Goal: Task Accomplishment & Management: Use online tool/utility

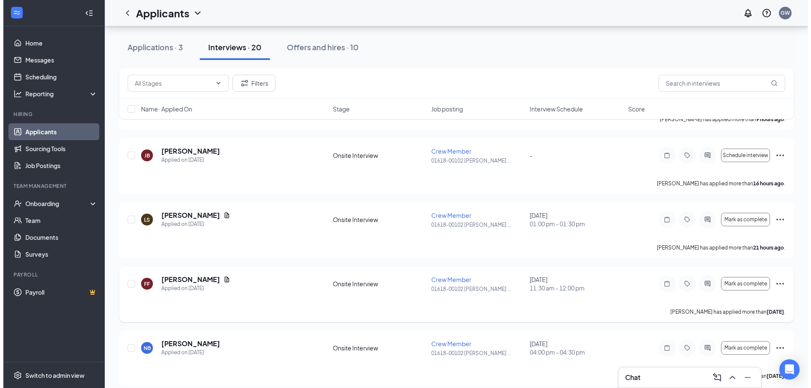
scroll to position [169, 0]
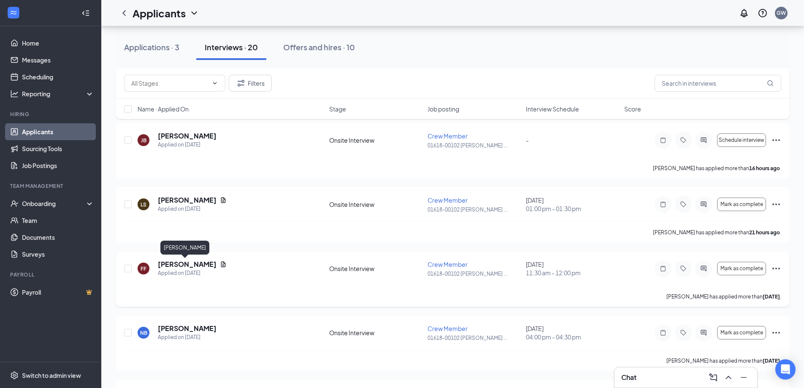
click at [186, 266] on h5 "[PERSON_NAME]" at bounding box center [187, 264] width 59 height 9
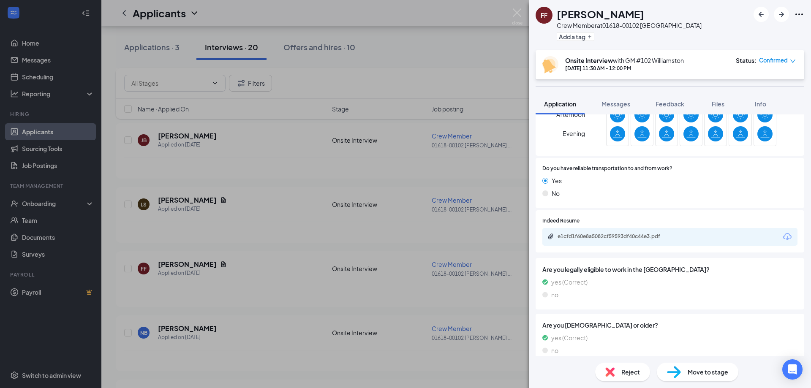
scroll to position [307, 0]
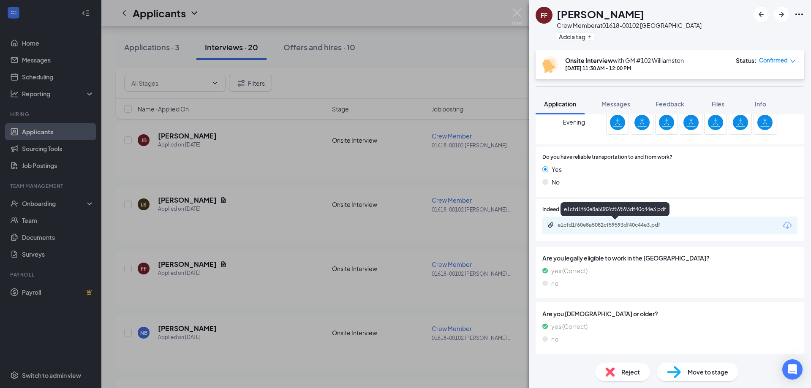
click at [649, 226] on div "e1cfd1f60e8a5082cf59593df40c44e3.pdf" at bounding box center [616, 225] width 118 height 7
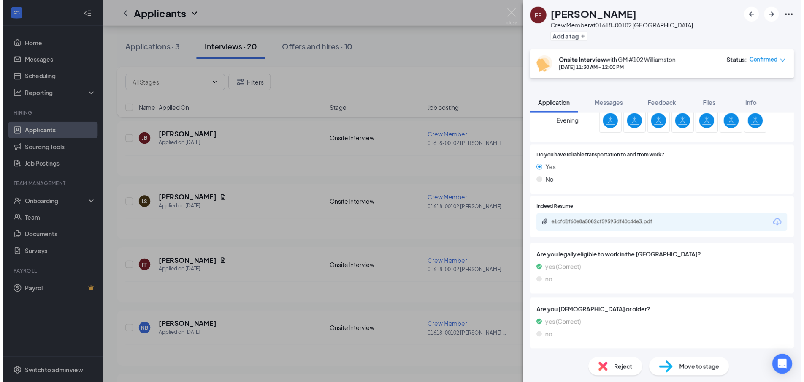
scroll to position [304, 0]
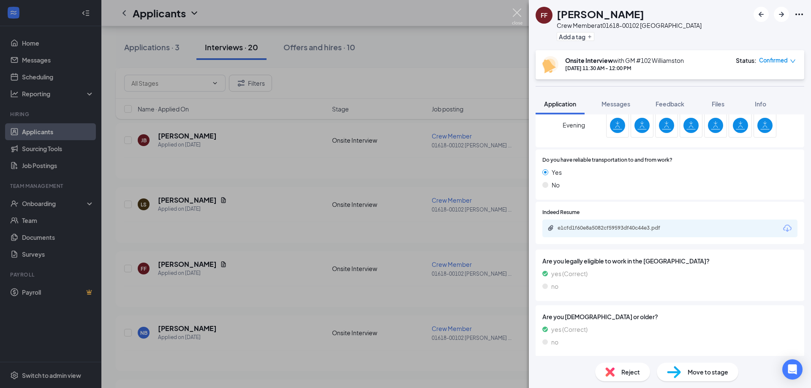
drag, startPoint x: 513, startPoint y: 14, endPoint x: 353, endPoint y: 80, distance: 173.0
click at [514, 14] on img at bounding box center [517, 16] width 11 height 16
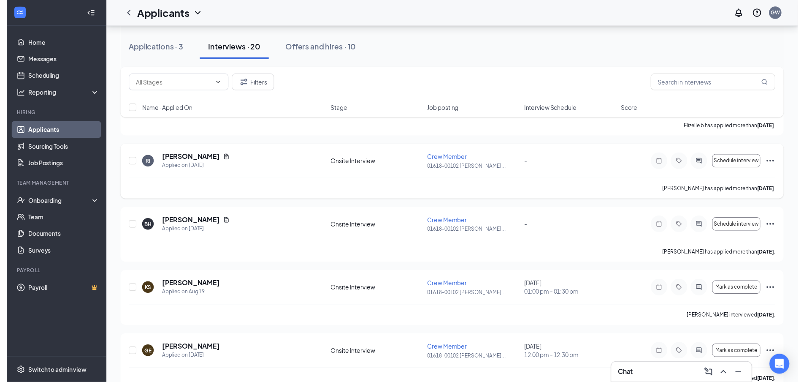
scroll to position [802, 0]
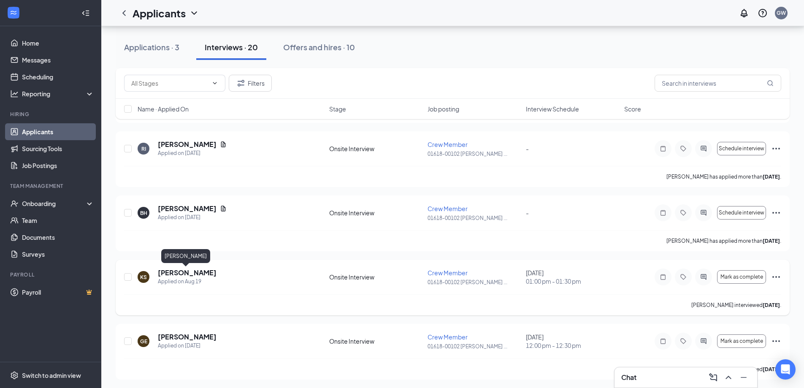
click at [195, 275] on h5 "[PERSON_NAME]" at bounding box center [187, 272] width 59 height 9
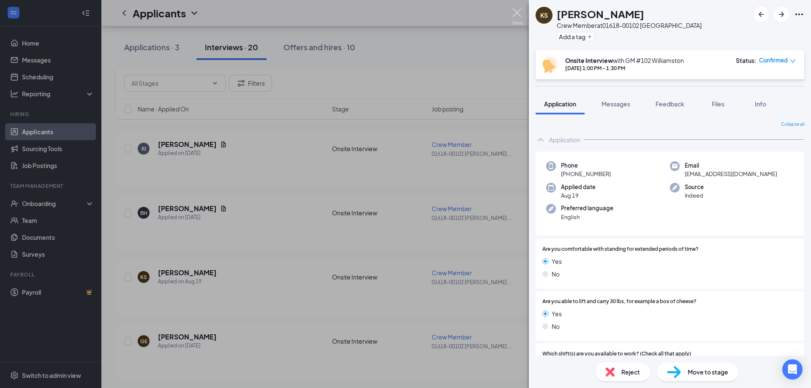
click at [517, 10] on img at bounding box center [517, 16] width 11 height 16
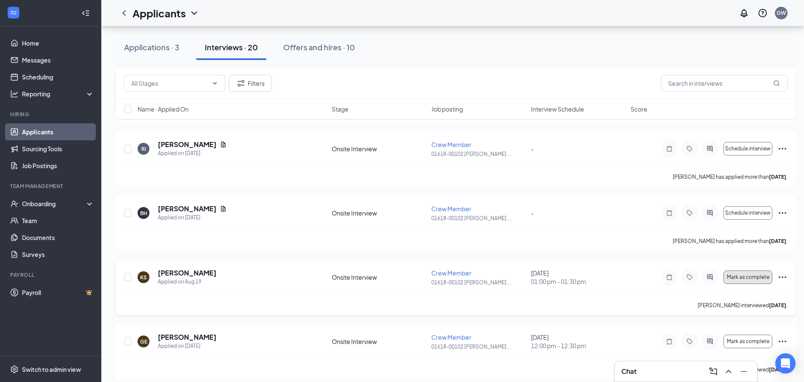
click at [749, 275] on span "Mark as complete" at bounding box center [748, 277] width 43 height 6
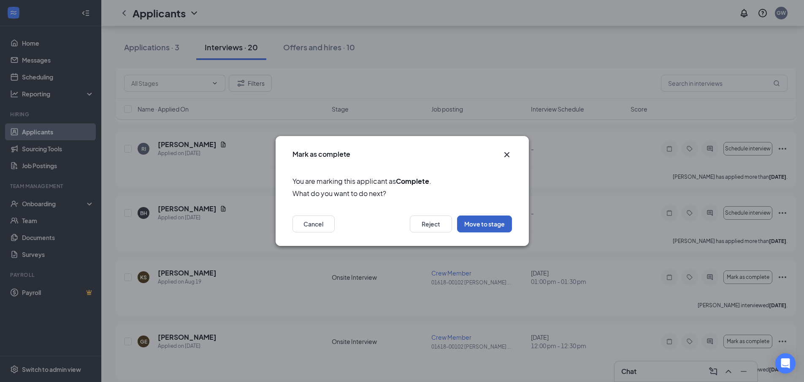
click at [486, 225] on button "Move to stage" at bounding box center [484, 223] width 55 height 17
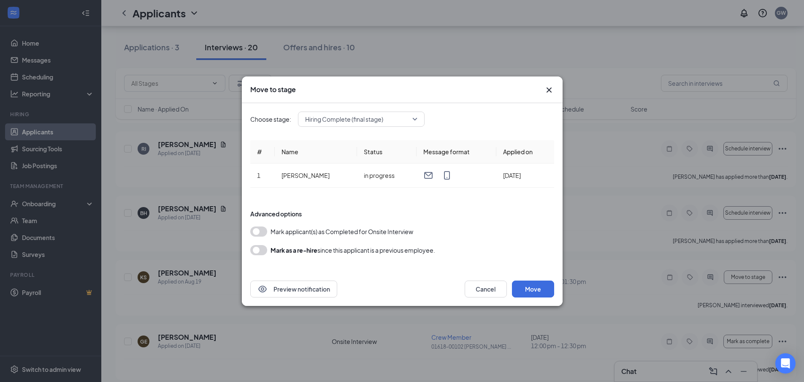
click at [265, 230] on button "button" at bounding box center [258, 231] width 17 height 10
click at [542, 287] on button "Move" at bounding box center [533, 288] width 42 height 17
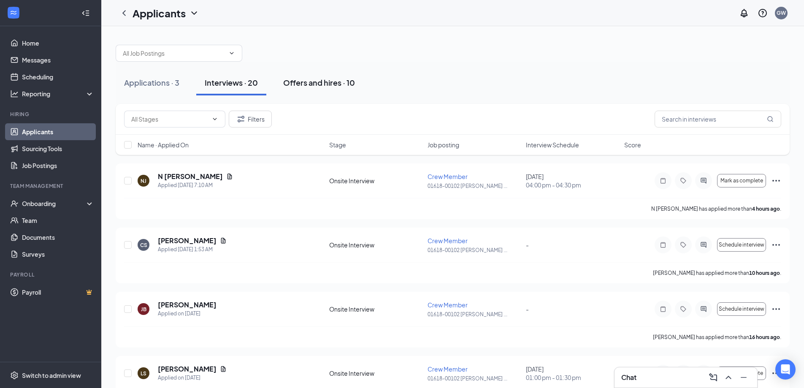
click at [304, 85] on div "Offers and hires · 10" at bounding box center [319, 82] width 72 height 11
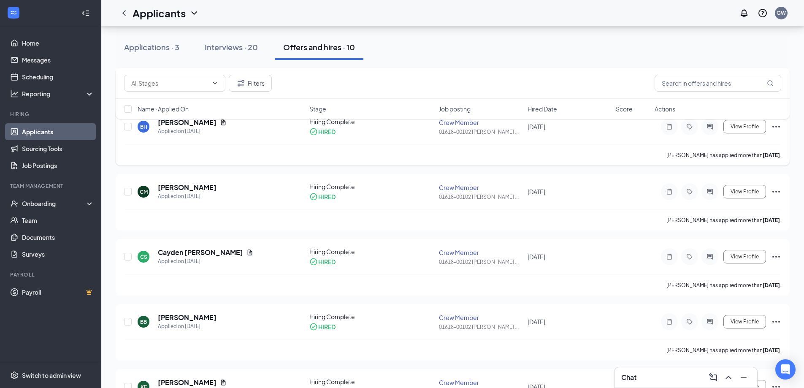
scroll to position [112, 0]
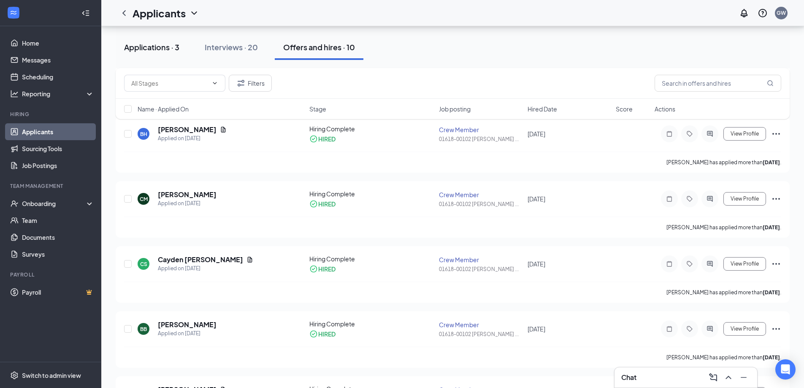
click at [157, 49] on div "Applications · 3" at bounding box center [151, 47] width 55 height 11
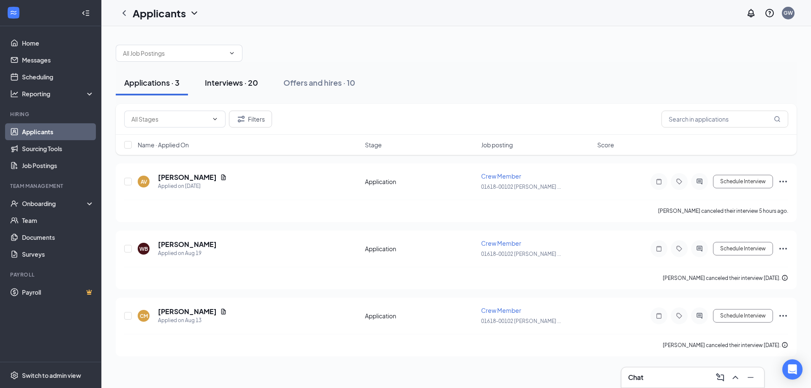
click at [231, 81] on div "Interviews · 20" at bounding box center [231, 82] width 53 height 11
